Goal: Book appointment/travel/reservation

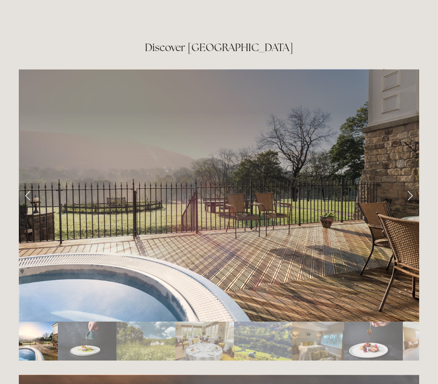
scroll to position [1398, 0]
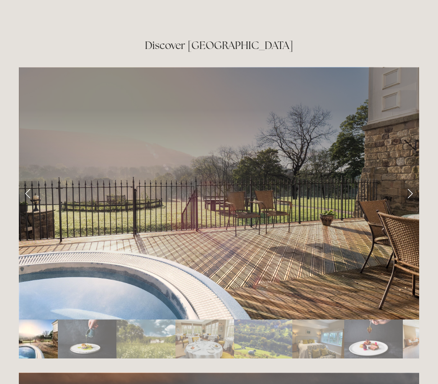
click at [409, 181] on link "Next Slide" at bounding box center [410, 193] width 18 height 25
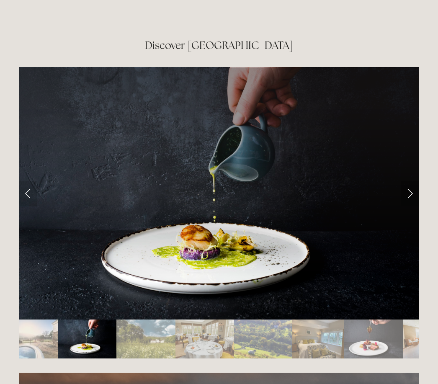
click at [407, 181] on link "Next Slide" at bounding box center [410, 193] width 18 height 25
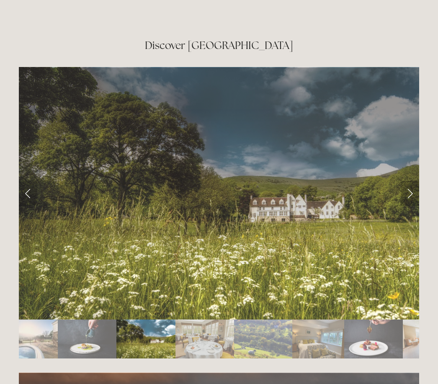
click at [406, 181] on link "Next Slide" at bounding box center [410, 193] width 18 height 25
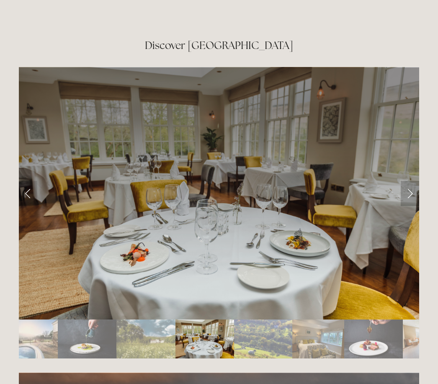
click at [403, 181] on link "Next Slide" at bounding box center [410, 193] width 18 height 25
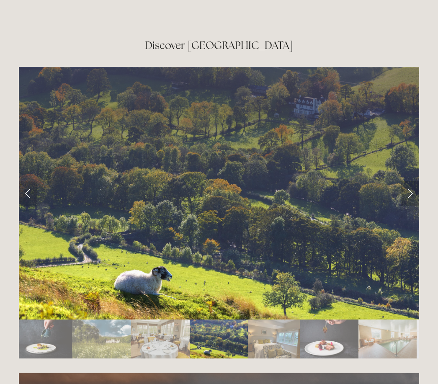
click at [404, 181] on link "Next Slide" at bounding box center [410, 193] width 18 height 25
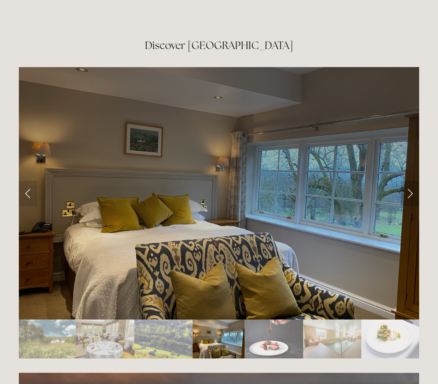
click at [404, 181] on link "Next Slide" at bounding box center [410, 193] width 18 height 25
click at [409, 181] on link "Next Slide" at bounding box center [410, 193] width 18 height 25
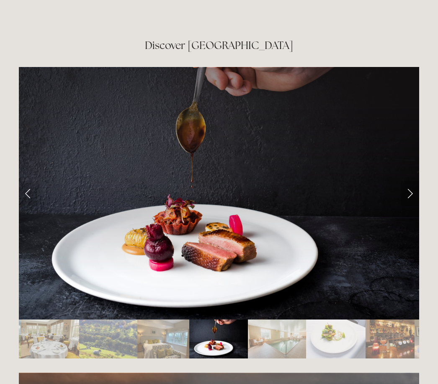
click at [406, 181] on link "Next Slide" at bounding box center [410, 193] width 18 height 25
click at [405, 181] on link "Next Slide" at bounding box center [410, 193] width 18 height 25
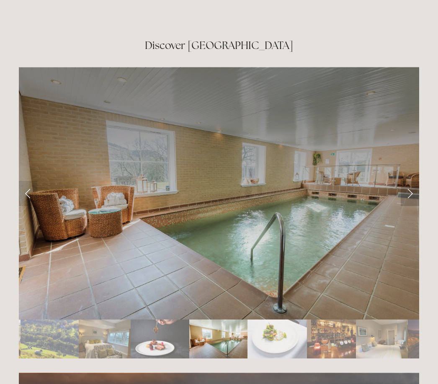
click at [403, 181] on link "Next Slide" at bounding box center [410, 193] width 18 height 25
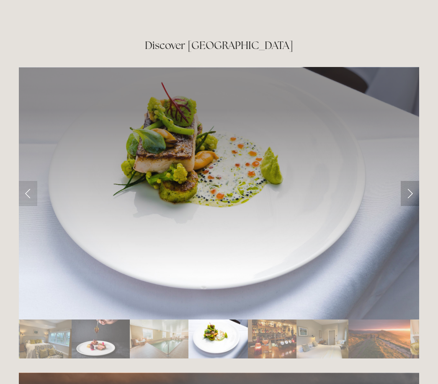
click at [406, 181] on link "Next Slide" at bounding box center [410, 193] width 18 height 25
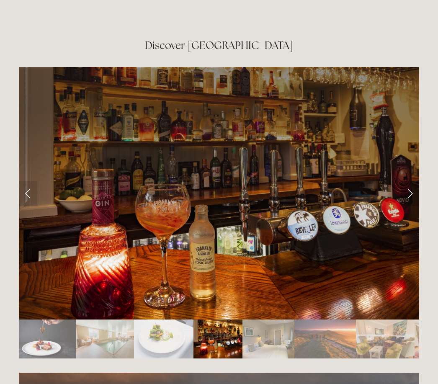
click at [408, 181] on link "Next Slide" at bounding box center [410, 193] width 18 height 25
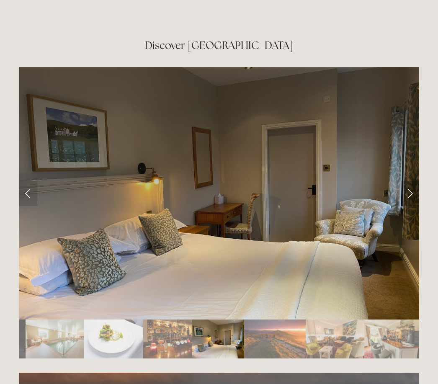
click at [407, 181] on link "Next Slide" at bounding box center [410, 193] width 18 height 25
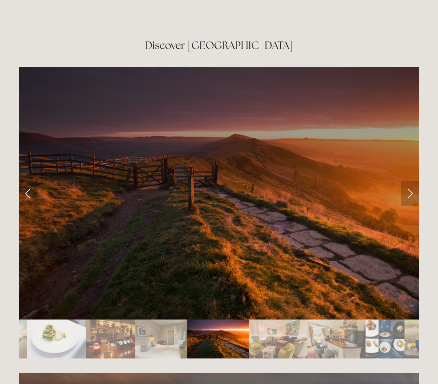
click at [410, 181] on link "Next Slide" at bounding box center [410, 193] width 18 height 25
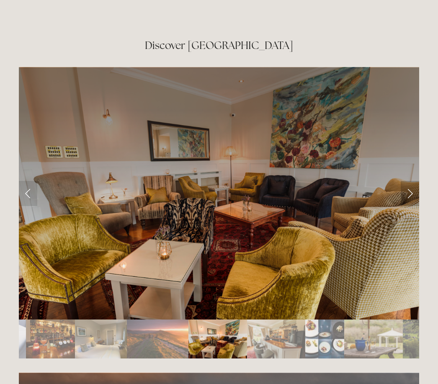
click at [406, 181] on link "Next Slide" at bounding box center [410, 193] width 18 height 25
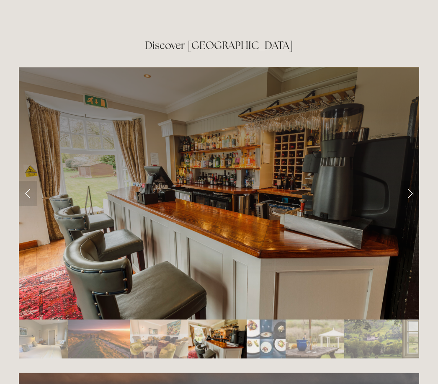
click at [412, 181] on link "Next Slide" at bounding box center [410, 193] width 18 height 25
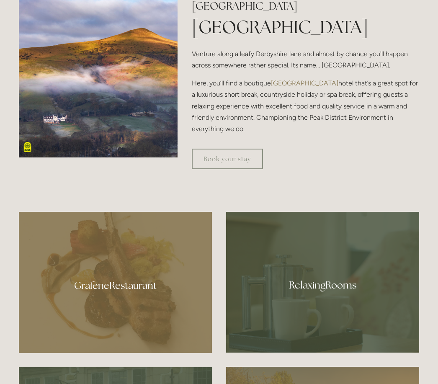
scroll to position [368, 0]
click at [224, 169] on link "Book your stay" at bounding box center [227, 159] width 71 height 21
